Goal: Information Seeking & Learning: Learn about a topic

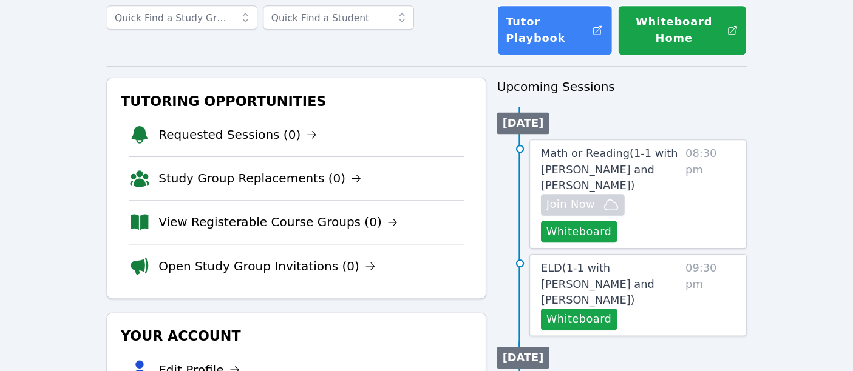
scroll to position [78, 0]
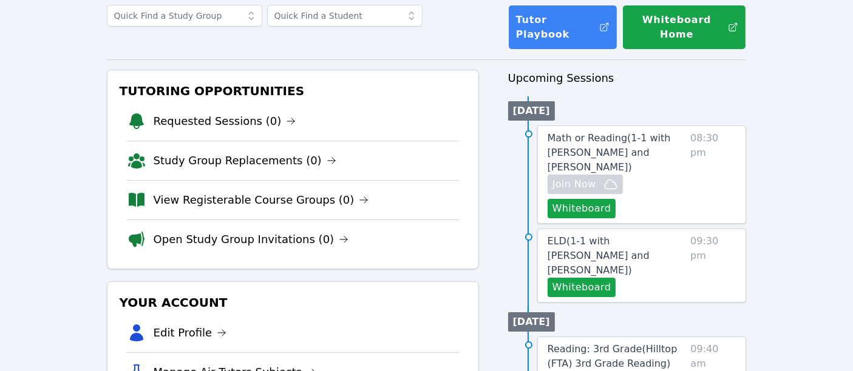
drag, startPoint x: 736, startPoint y: 1, endPoint x: 13, endPoint y: 121, distance: 732.1
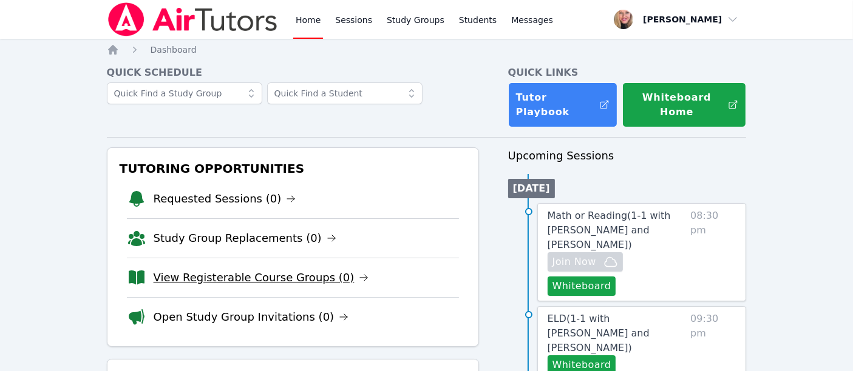
click at [212, 269] on link "View Registerable Course Groups (0)" at bounding box center [261, 277] width 215 height 17
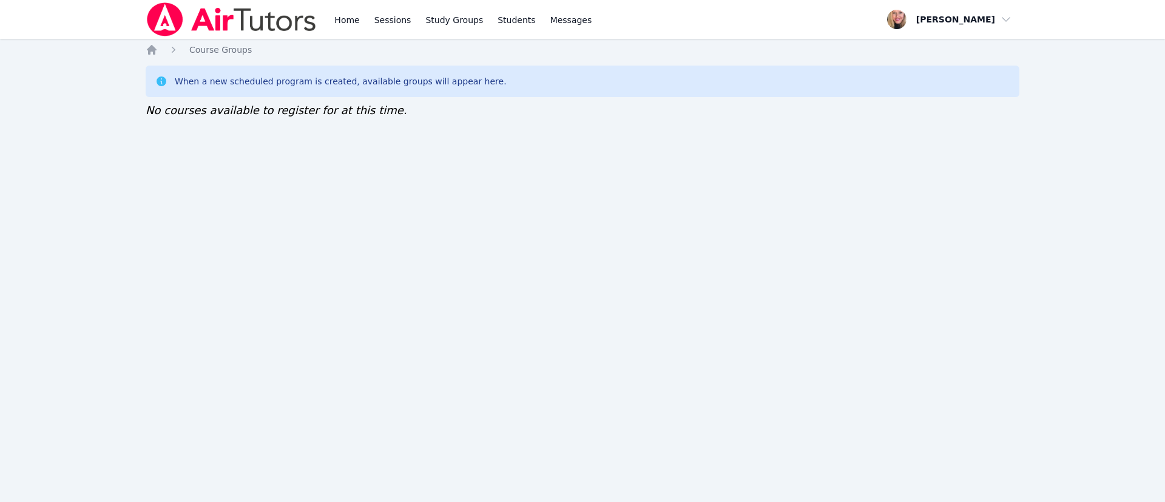
drag, startPoint x: 0, startPoint y: 0, endPoint x: 621, endPoint y: 242, distance: 666.7
click at [621, 242] on div "Home Sessions Study Groups Students Messages Open user menu Asia Mason Open mai…" at bounding box center [582, 251] width 1165 height 502
click at [151, 50] on icon "Breadcrumb" at bounding box center [152, 50] width 10 height 10
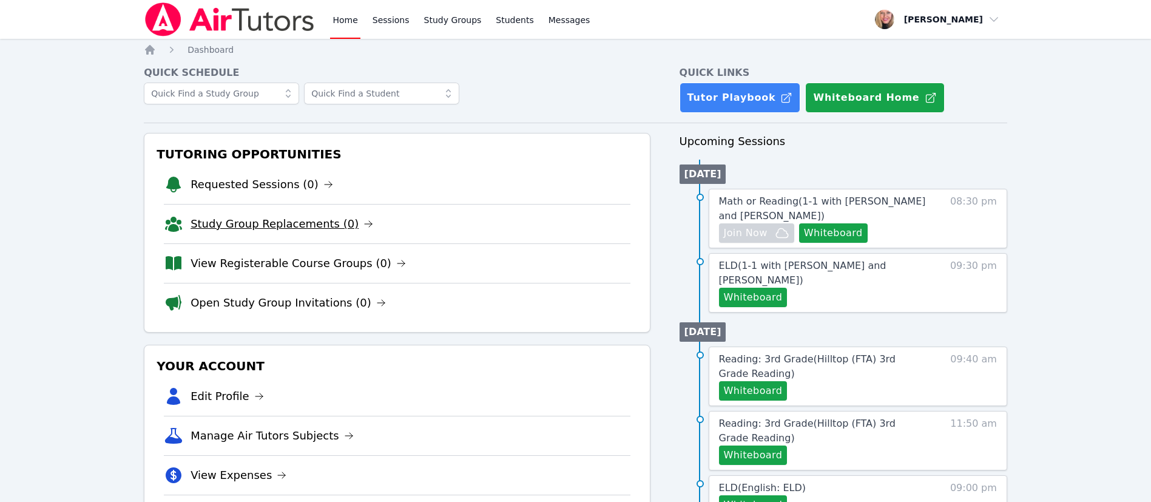
click at [245, 231] on link "Study Group Replacements (0)" at bounding box center [282, 223] width 183 height 17
